Goal: Task Accomplishment & Management: Use online tool/utility

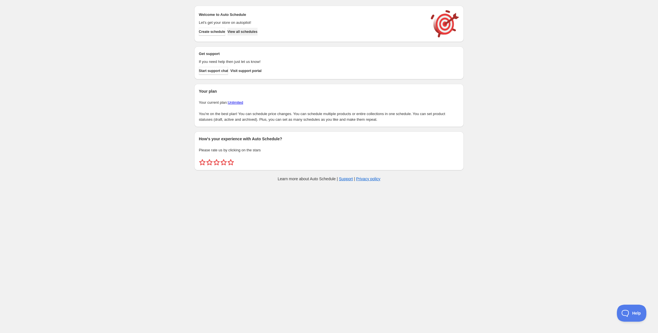
click at [252, 32] on span "View all schedules" at bounding box center [243, 32] width 30 height 5
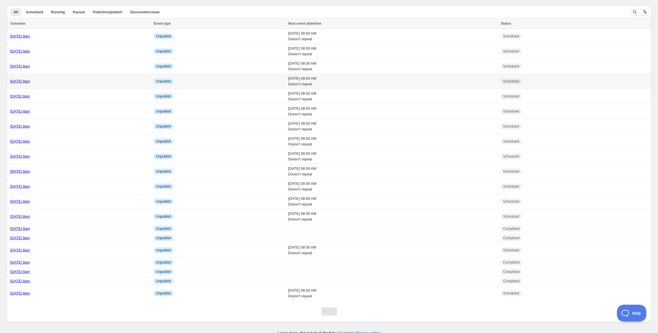
click at [30, 82] on link "[DATE] 8am" at bounding box center [20, 81] width 20 height 4
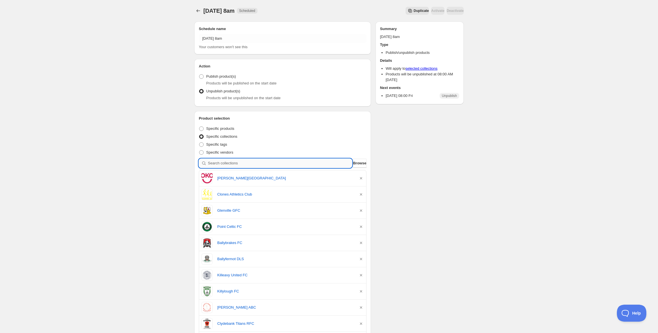
click at [252, 161] on input "search" at bounding box center [280, 163] width 144 height 9
paste input "Ballycastle Integrated Nursery Unit Students"
type input "Ballycastle Integrated Nursery Unit Students"
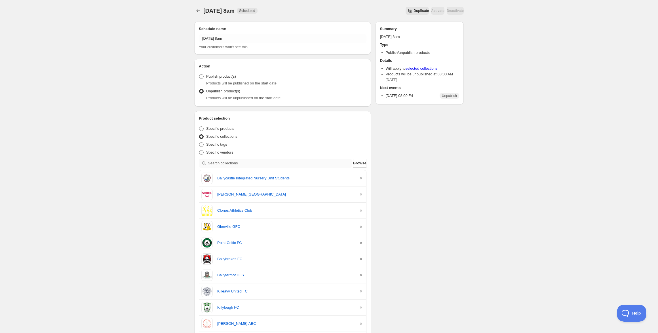
drag, startPoint x: 296, startPoint y: 156, endPoint x: 296, endPoint y: 161, distance: 4.3
click at [296, 156] on div "Specific vendors" at bounding box center [283, 153] width 168 height 8
click at [297, 164] on input "search" at bounding box center [280, 163] width 144 height 9
paste input "Ballycastle Integrated Primary School Students"
type input "Ballycastle Integrated Primary School Students"
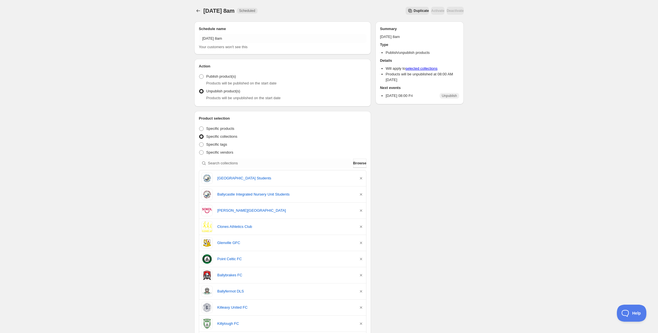
click at [411, 172] on div "Schedule name Friday 17th October @ 8am Your customers won't see this Action Ac…" at bounding box center [327, 333] width 274 height 633
click at [197, 11] on icon "Schedules" at bounding box center [198, 11] width 6 height 6
